Goal: Task Accomplishment & Management: Use online tool/utility

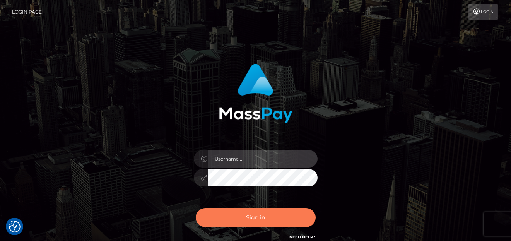
type input "denise"
click at [256, 221] on button "Sign in" at bounding box center [256, 217] width 120 height 19
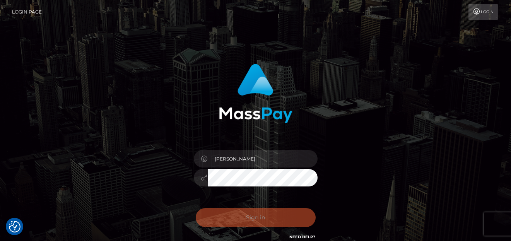
click at [256, 220] on div "Sign in Need Help?" at bounding box center [255, 221] width 135 height 34
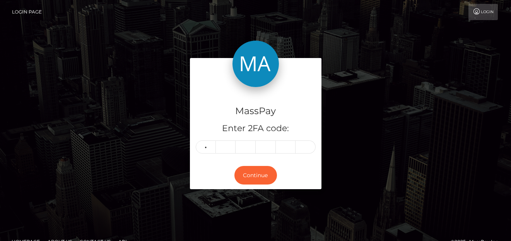
type input "2"
type input "7"
type input "1"
type input "8"
type input "9"
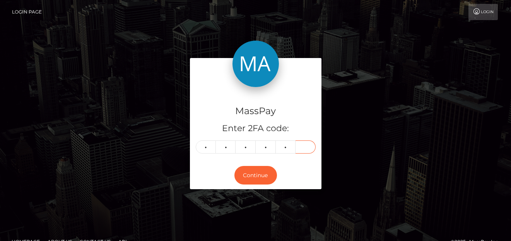
type input "3"
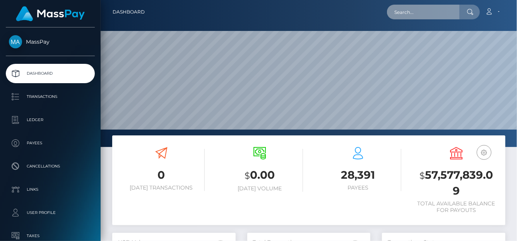
click at [403, 10] on input "text" at bounding box center [423, 12] width 73 height 15
paste input "[EMAIL_ADDRESS][DOMAIN_NAME]"
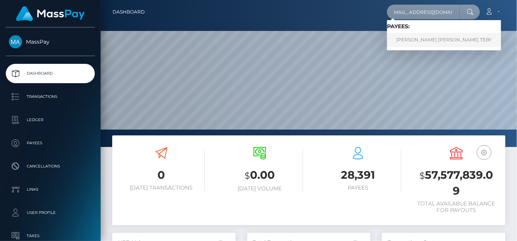
type input "[EMAIL_ADDRESS][DOMAIN_NAME]"
click at [410, 38] on link "ACHI SYLVIE NANCY TEBY" at bounding box center [444, 40] width 114 height 14
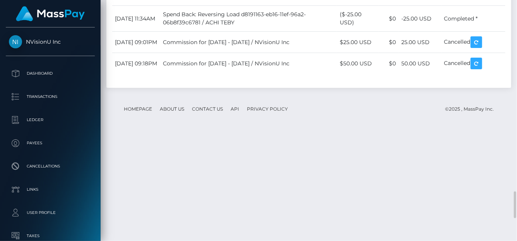
scroll to position [93, 123]
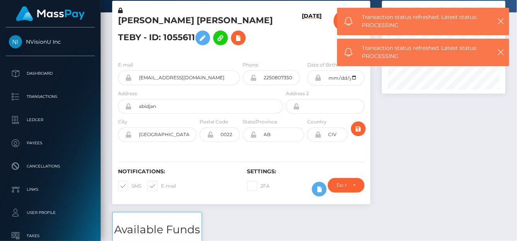
scroll to position [0, 0]
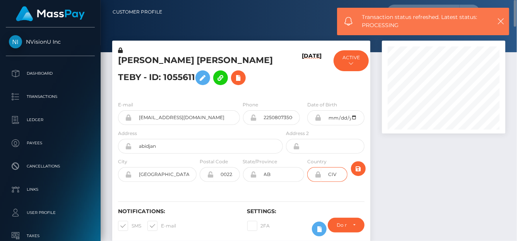
drag, startPoint x: 338, startPoint y: 172, endPoint x: 323, endPoint y: 172, distance: 15.5
click at [323, 172] on input "CIV" at bounding box center [334, 174] width 26 height 15
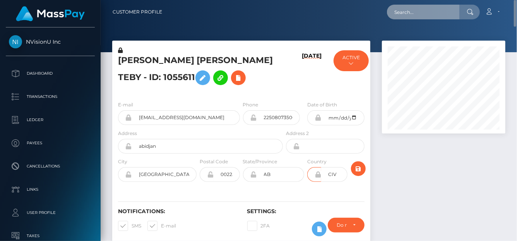
click at [401, 12] on input "text" at bounding box center [423, 12] width 73 height 15
paste input "naluwehi@gmail.com"
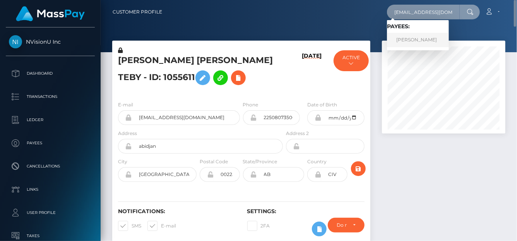
type input "naluwehi@gmail.com"
click at [410, 37] on link "Traci Adams" at bounding box center [418, 40] width 62 height 14
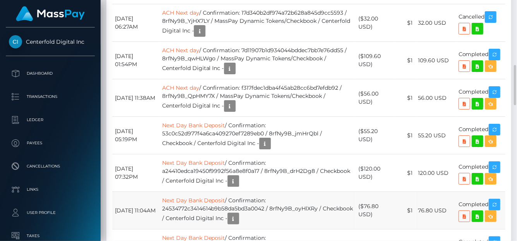
scroll to position [813, 0]
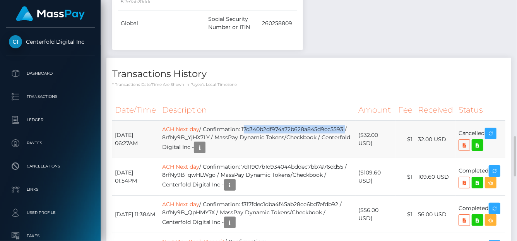
drag, startPoint x: 252, startPoint y: 127, endPoint x: 353, endPoint y: 125, distance: 101.8
click at [353, 125] on td "ACH Next day / Confirmation: 17d340b2df974a72b628a845d9cc5593 / 8rfNy9B_YjHX7LY…" at bounding box center [257, 140] width 197 height 38
copy td "17d340b2df974a72b628a845d9cc5593"
click at [204, 145] on icon "button" at bounding box center [199, 148] width 9 height 10
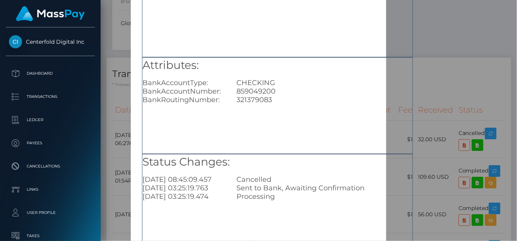
scroll to position [77, 0]
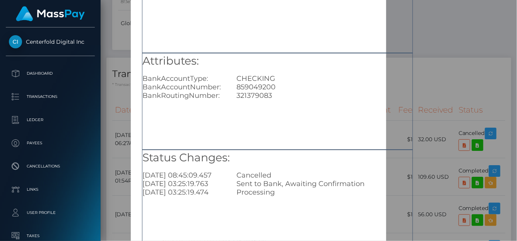
click at [457, 3] on div "× Payout Information Metadata: Object Attributes: BankAccountType: CHECKING Ban…" at bounding box center [258, 120] width 517 height 241
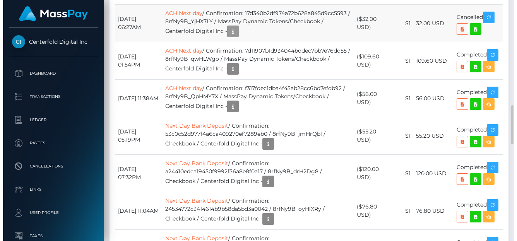
scroll to position [890, 0]
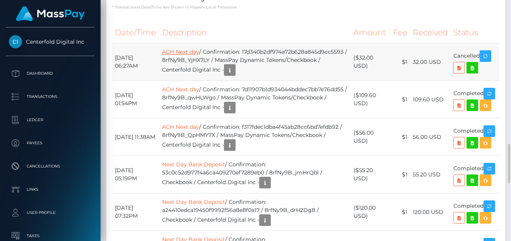
click at [191, 52] on link "ACH Next day" at bounding box center [180, 51] width 37 height 7
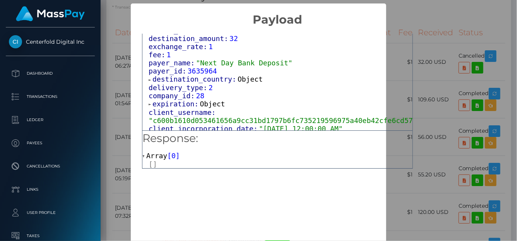
scroll to position [348, 0]
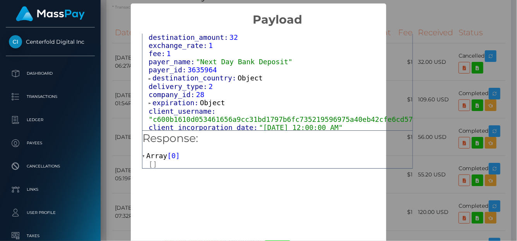
click at [176, 157] on span "]" at bounding box center [178, 156] width 4 height 8
click at [171, 157] on span "0" at bounding box center [173, 156] width 4 height 8
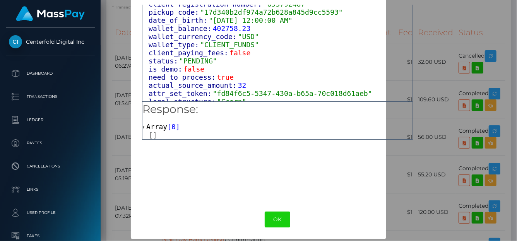
scroll to position [30, 0]
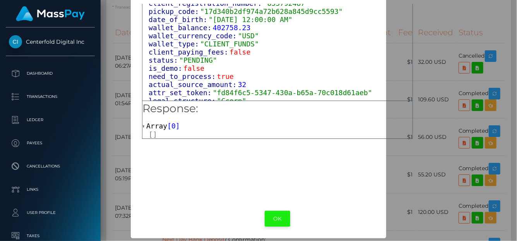
click at [270, 216] on button "OK" at bounding box center [278, 219] width 26 height 16
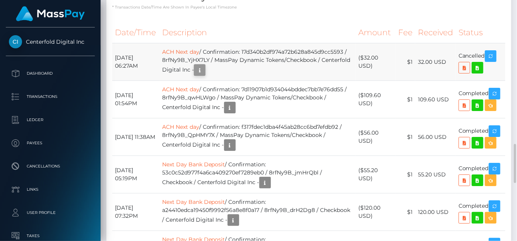
scroll to position [93, 123]
click at [204, 70] on icon "button" at bounding box center [199, 70] width 9 height 10
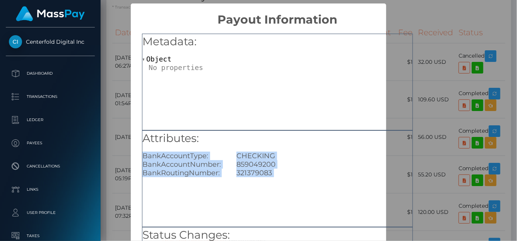
click at [317, 158] on div "CHECKING" at bounding box center [325, 156] width 188 height 9
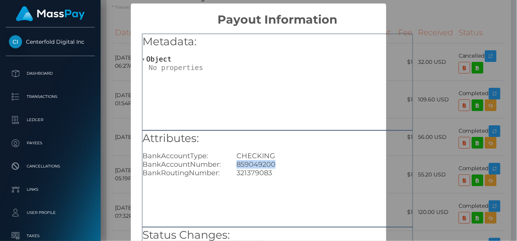
drag, startPoint x: 275, startPoint y: 164, endPoint x: 235, endPoint y: 163, distance: 39.9
click at [235, 163] on div "859049200" at bounding box center [325, 164] width 188 height 9
click at [465, 21] on div "× Payout Information Metadata: Object Attributes: BankAccountType: CHECKING Ban…" at bounding box center [258, 120] width 517 height 241
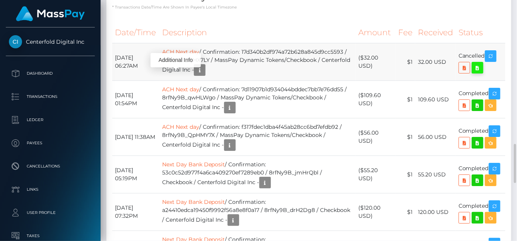
click at [478, 67] on icon at bounding box center [477, 68] width 9 height 10
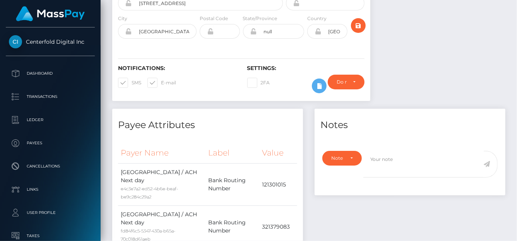
scroll to position [0, 0]
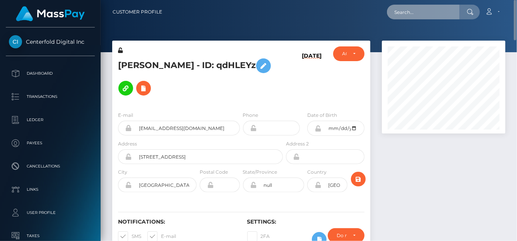
click at [428, 14] on input "text" at bounding box center [423, 12] width 73 height 15
paste input "[EMAIL_ADDRESS][DOMAIN_NAME]"
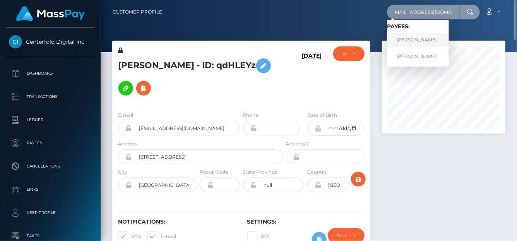
type input "[EMAIL_ADDRESS][DOMAIN_NAME]"
click at [420, 41] on link "Katherine martinez" at bounding box center [418, 40] width 62 height 14
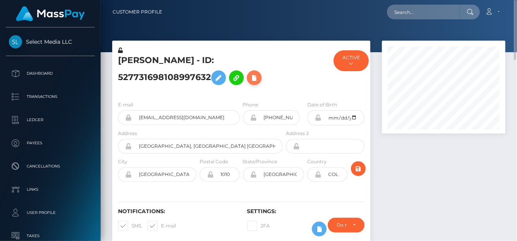
click at [257, 75] on icon at bounding box center [254, 78] width 9 height 10
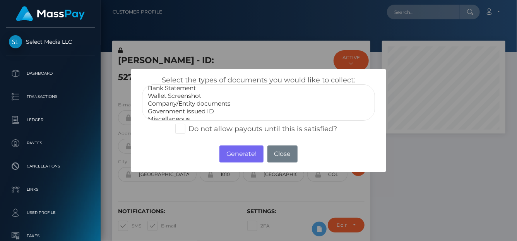
scroll to position [15, 0]
select select "Government issued ID"
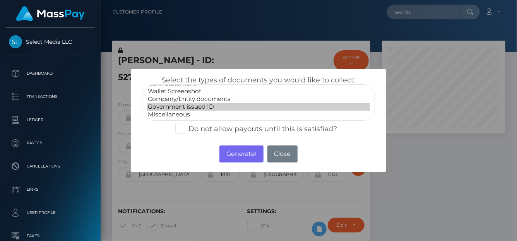
click at [186, 103] on option "Government issued ID" at bounding box center [258, 107] width 223 height 8
drag, startPoint x: 248, startPoint y: 154, endPoint x: 239, endPoint y: 155, distance: 8.9
click at [248, 154] on button "Generate!" at bounding box center [241, 154] width 44 height 17
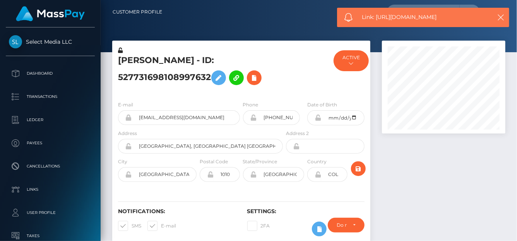
drag, startPoint x: 454, startPoint y: 17, endPoint x: 377, endPoint y: 18, distance: 76.2
click at [377, 18] on span "Link: [URL][DOMAIN_NAME]" at bounding box center [424, 17] width 124 height 8
copy span "[URL][DOMAIN_NAME]"
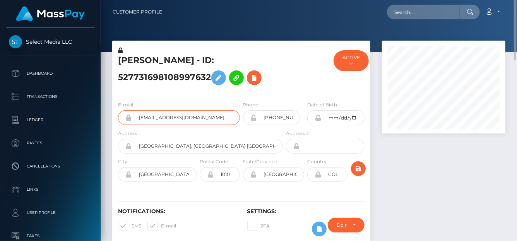
drag, startPoint x: 144, startPoint y: 108, endPoint x: 130, endPoint y: 107, distance: 13.6
click at [130, 107] on div "E-mail kathiimenotti@gmail.com" at bounding box center [179, 113] width 122 height 24
drag, startPoint x: 116, startPoint y: 60, endPoint x: 213, endPoint y: 76, distance: 98.6
click at [213, 76] on div "Katherine martinez - ID: 527731698108997632" at bounding box center [198, 70] width 172 height 48
copy h5 "Katherine martinez - ID: 527731698108997632"
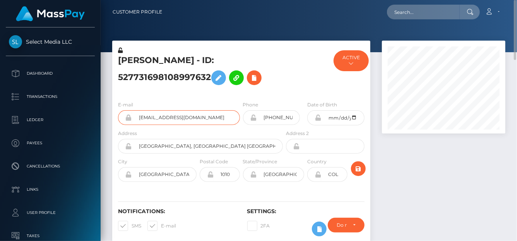
drag, startPoint x: 209, startPoint y: 116, endPoint x: 124, endPoint y: 116, distance: 85.1
click at [124, 116] on div "[EMAIL_ADDRESS][DOMAIN_NAME]" at bounding box center [179, 117] width 122 height 15
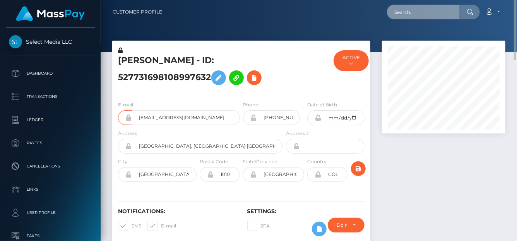
click at [428, 17] on input "text" at bounding box center [423, 12] width 73 height 15
paste input "[EMAIL_ADDRESS][DOMAIN_NAME]"
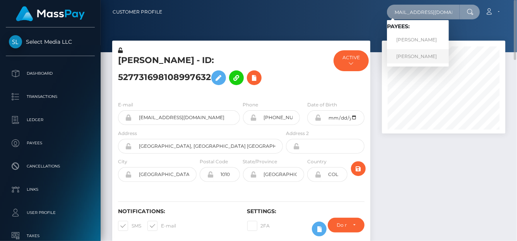
type input "[EMAIL_ADDRESS][DOMAIN_NAME]"
click at [407, 57] on link "Katherine martinez" at bounding box center [418, 56] width 62 height 14
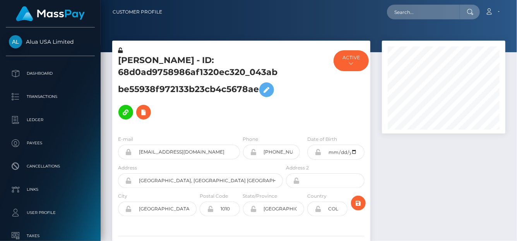
scroll to position [93, 123]
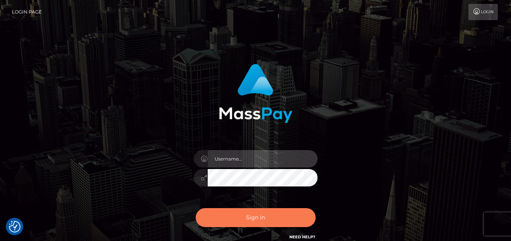
type input "[PERSON_NAME]"
click at [264, 217] on button "Sign in" at bounding box center [256, 217] width 120 height 19
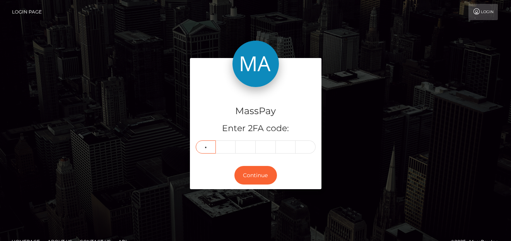
type input "9"
type input "3"
type input "5"
type input "9"
type input "3"
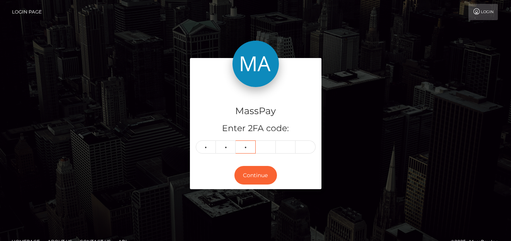
type input "5"
type input "7"
type input "9"
type input "3"
type input "5"
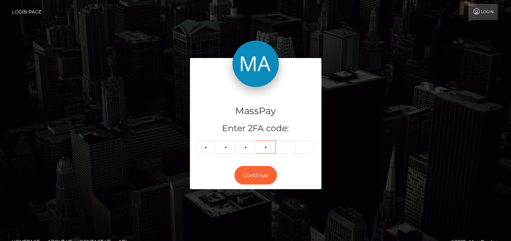
type input "8"
type input "7"
type input "5"
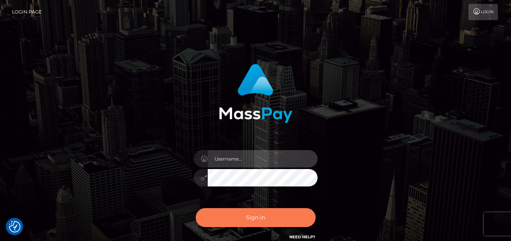
type input "[PERSON_NAME]"
click at [265, 223] on button "Sign in" at bounding box center [256, 217] width 120 height 19
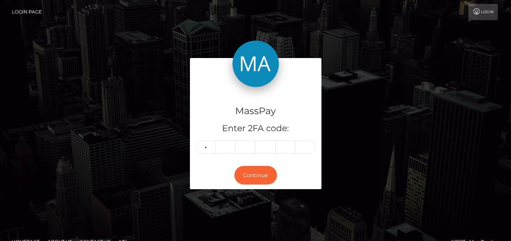
type input "9"
type input "3"
type input "5"
type input "8"
type input "7"
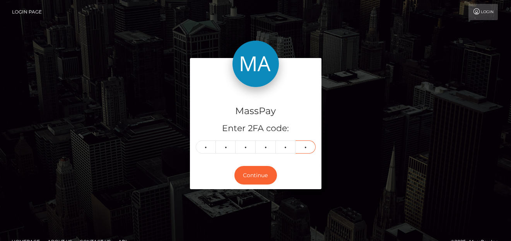
type input "5"
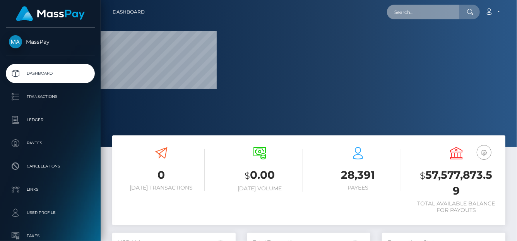
click at [436, 16] on input "text" at bounding box center [423, 12] width 73 height 15
paste input "sasabudkova33@gmail.com"
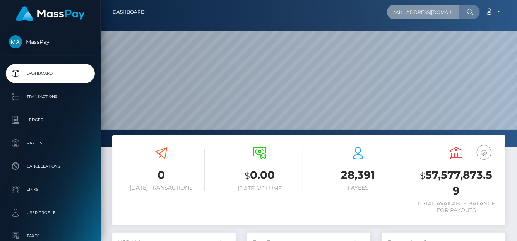
scroll to position [137, 123]
type input "sasabudkova33@gmail.com"
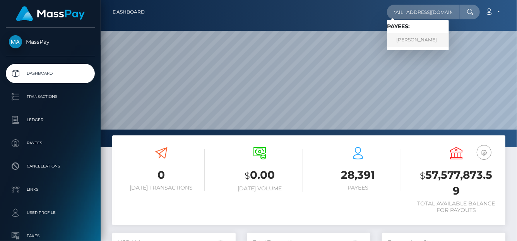
click at [429, 43] on link "Patricia Budkova" at bounding box center [418, 40] width 62 height 14
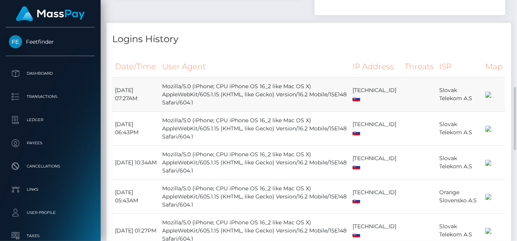
scroll to position [373, 0]
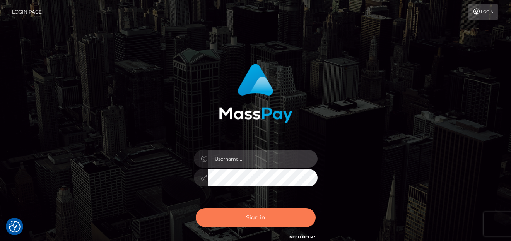
type input "[PERSON_NAME]"
click at [250, 214] on button "Sign in" at bounding box center [256, 217] width 120 height 19
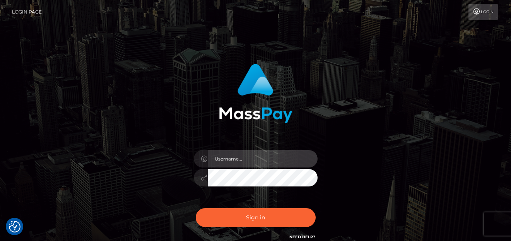
type input "[PERSON_NAME]"
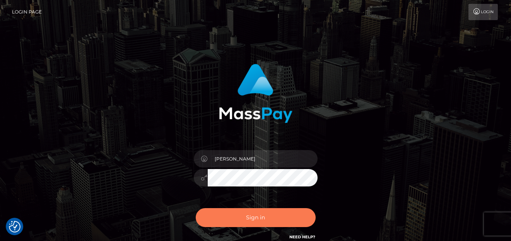
click at [281, 219] on button "Sign in" at bounding box center [256, 217] width 120 height 19
type input "[PERSON_NAME]"
click at [281, 211] on button "Sign in" at bounding box center [256, 217] width 120 height 19
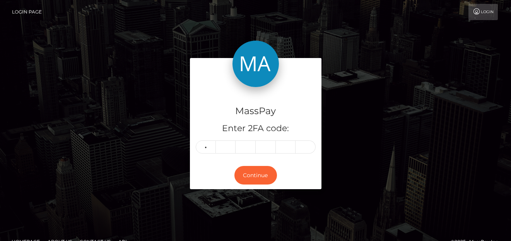
type input "0"
type input "9"
type input "8"
type input "0"
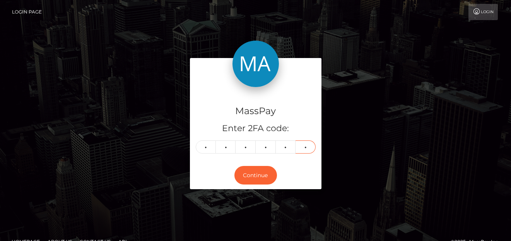
type input "7"
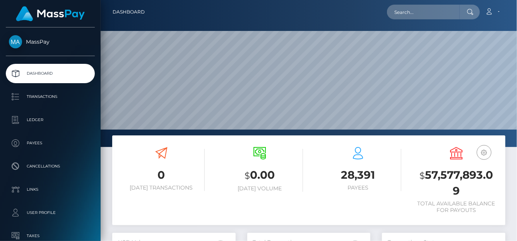
scroll to position [137, 123]
click at [406, 16] on input "text" at bounding box center [423, 12] width 73 height 15
paste input "shamoyahutchinson18@gmail.com"
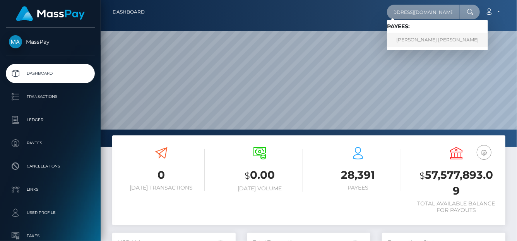
type input "shamoyahutchinson18@gmail.com"
click at [411, 41] on link "SHAMOYA MONIQUE ABIGAIL HUTCHINSON" at bounding box center [437, 40] width 101 height 14
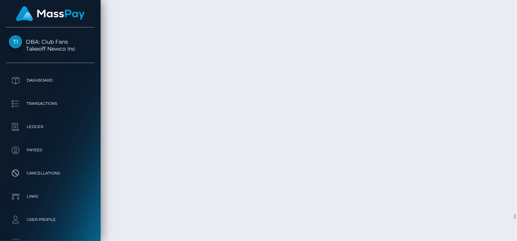
scroll to position [93, 123]
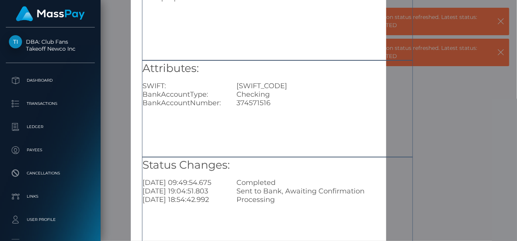
scroll to position [77, 0]
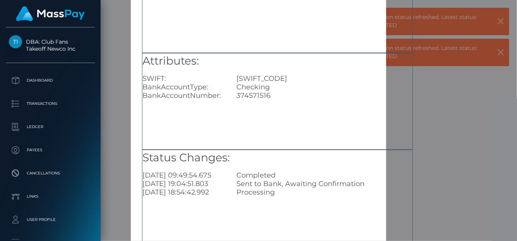
click at [403, 72] on div "Attributes: SWIFT: JNCBJMKX BankAccountType: Checking BankAccountNumber: 374571…" at bounding box center [277, 76] width 270 height 47
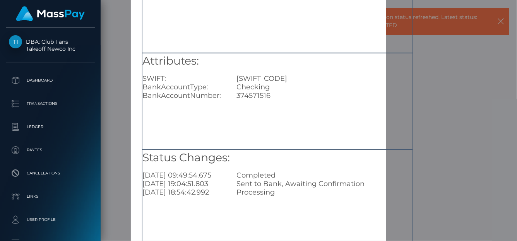
click at [414, 48] on div "Metadata: Object Attributes: SWIFT: JNCBJMKX BankAccountType: Checking BankAcco…" at bounding box center [277, 98] width 293 height 299
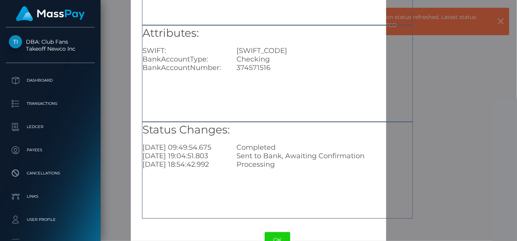
scroll to position [127, 0]
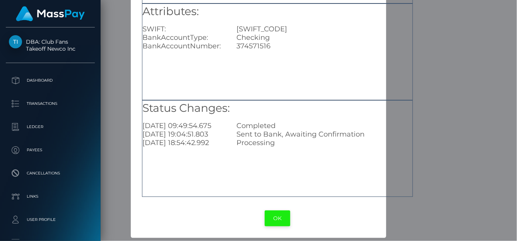
click at [271, 216] on button "OK" at bounding box center [278, 219] width 26 height 16
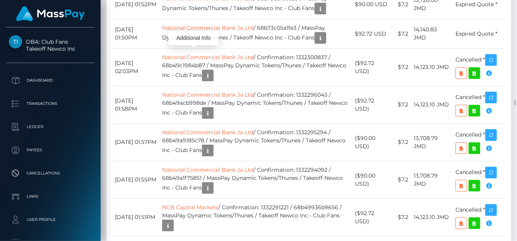
scroll to position [5880, 0]
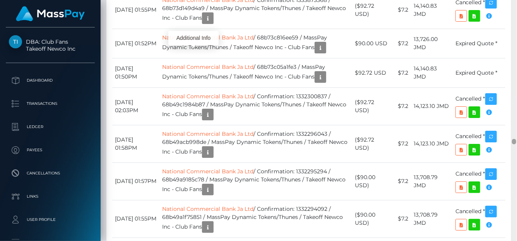
click at [513, 140] on div at bounding box center [514, 141] width 4 height 5
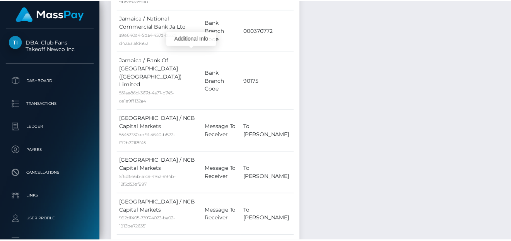
scroll to position [0, 0]
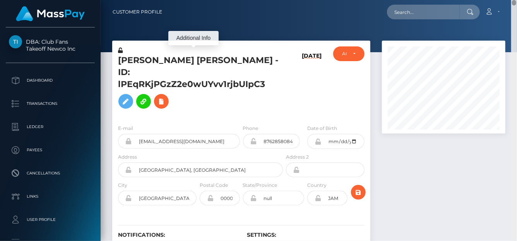
drag, startPoint x: 514, startPoint y: 142, endPoint x: 509, endPoint y: -7, distance: 148.7
click at [509, 0] on html "DBA: Club Fans Takeoff Newco Inc Dashboard Transactions Ledger Payees" at bounding box center [258, 120] width 517 height 241
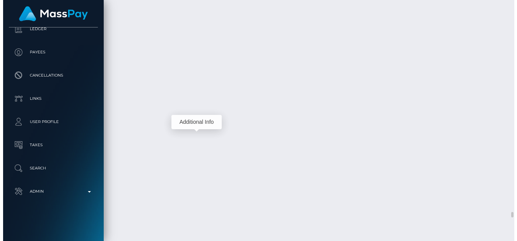
scroll to position [93, 123]
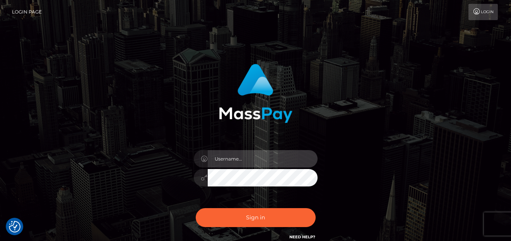
type input "[PERSON_NAME]"
click at [259, 229] on div "Sign in Need Help?" at bounding box center [255, 221] width 135 height 34
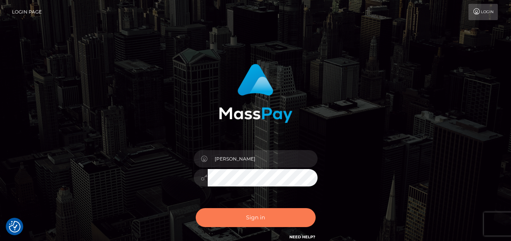
click at [260, 222] on button "Sign in" at bounding box center [256, 217] width 120 height 19
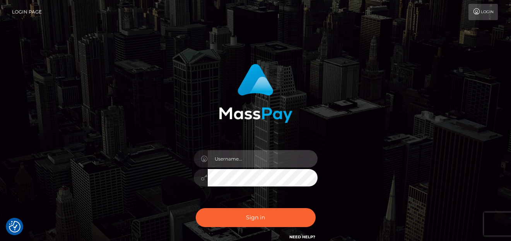
type input "[PERSON_NAME]"
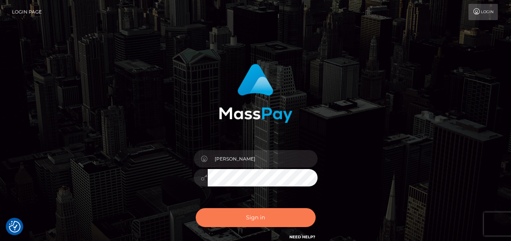
click at [257, 217] on button "Sign in" at bounding box center [256, 217] width 120 height 19
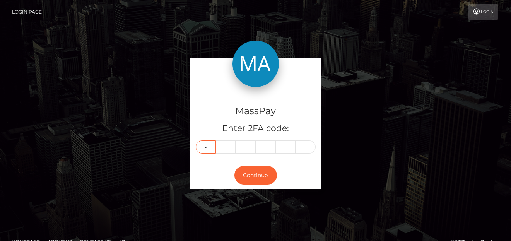
type input "1"
type input "8"
type input "6"
type input "2"
type input "7"
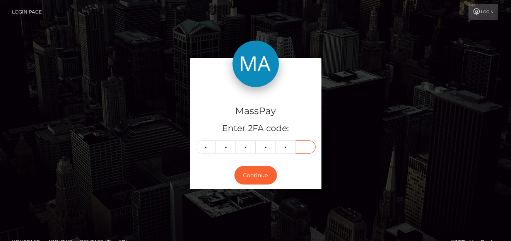
type input "7"
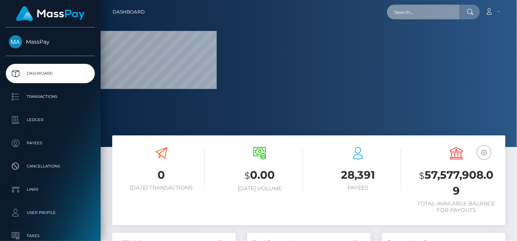
click at [431, 10] on input "text" at bounding box center [423, 12] width 73 height 15
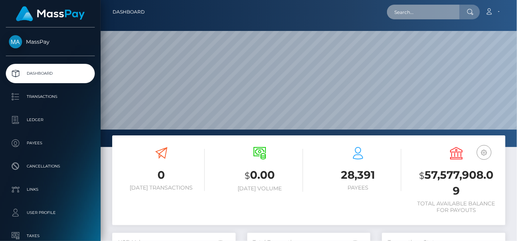
paste input "[EMAIL_ADDRESS][DOMAIN_NAME]"
type input "[EMAIL_ADDRESS][DOMAIN_NAME]"
